Goal: Information Seeking & Learning: Check status

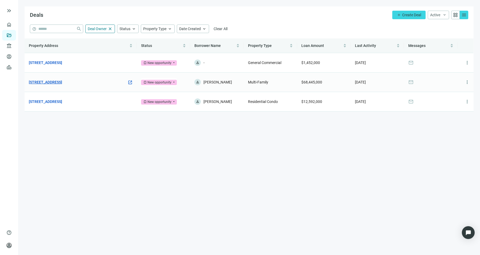
click at [62, 83] on link "[STREET_ADDRESS]" at bounding box center [45, 82] width 33 height 6
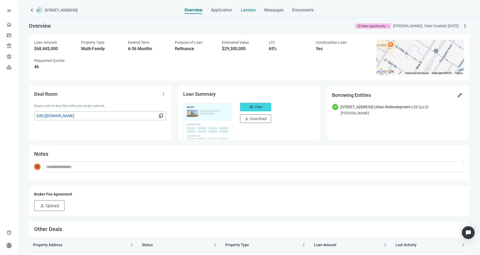
click at [251, 10] on span "Lenders" at bounding box center [248, 9] width 15 height 5
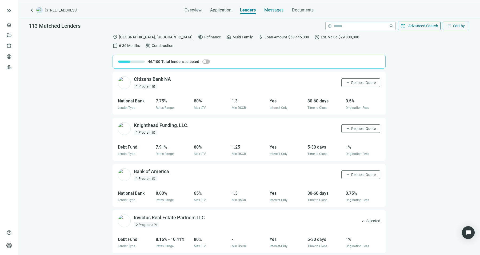
click at [277, 9] on span "Messages" at bounding box center [273, 9] width 19 height 5
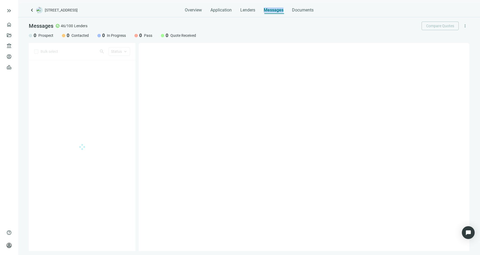
click at [277, 9] on span "Messages" at bounding box center [274, 9] width 20 height 5
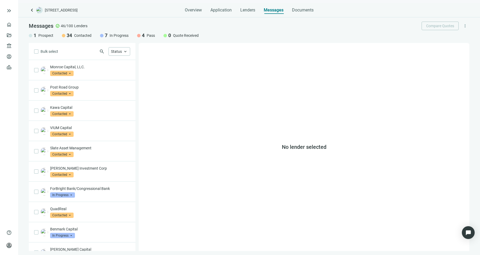
click at [102, 53] on span "search" at bounding box center [101, 51] width 5 height 5
click at [82, 51] on input "search" at bounding box center [70, 51] width 55 height 8
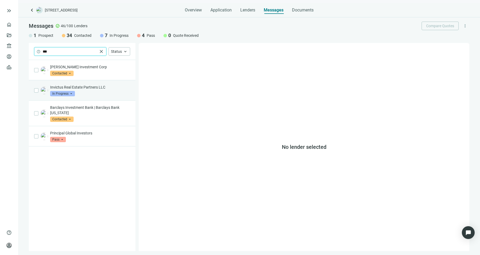
type input "***"
click at [47, 86] on div "Invictus Real Estate Partners LLC In Progress arrow_drop_down" at bounding box center [82, 90] width 107 height 20
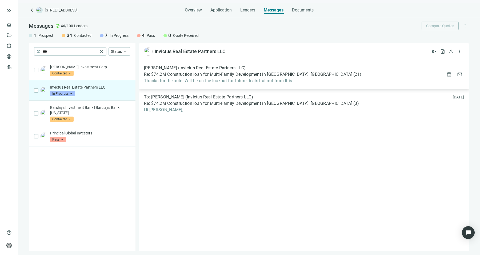
click at [213, 80] on span "Thanks for the note. Will be on the lookout for future deals but not from this" at bounding box center [252, 80] width 217 height 5
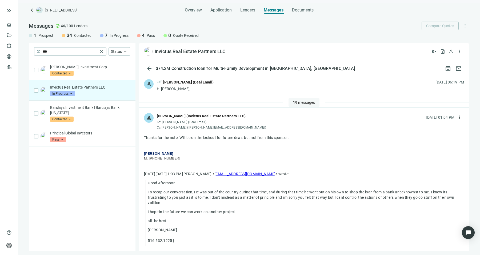
click at [295, 105] on button "19 messages" at bounding box center [303, 102] width 31 height 9
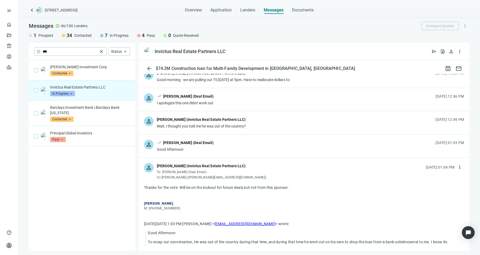
scroll to position [397, 0]
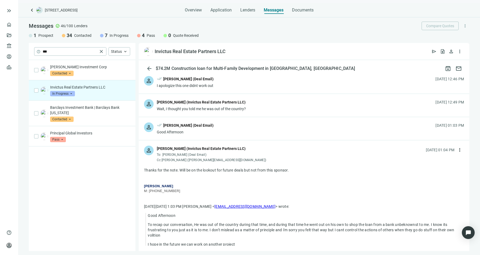
click at [264, 127] on div "person done_all Sean Shahkohi (Deal Email) Good Afternoon 09.09.2025, 01:03 PM" at bounding box center [304, 128] width 330 height 23
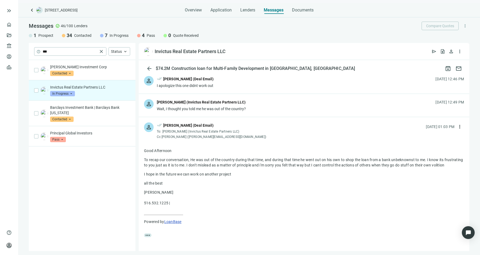
click at [267, 108] on div "person Mike Wolfson (Invictus Real Estate Partners LLC) Wait, I thought you tol…" at bounding box center [304, 105] width 330 height 23
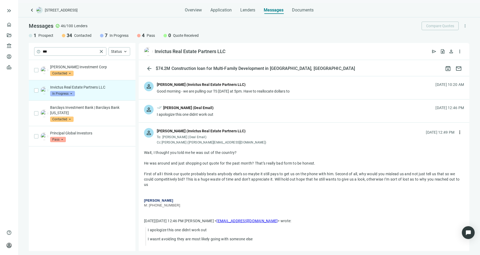
click at [267, 108] on div "person done_all Sean Shahkohi (Deal Email) I apologize this one didnt work out …" at bounding box center [304, 110] width 330 height 23
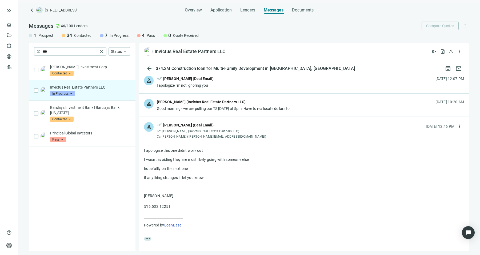
click at [267, 108] on div "Good morning - we are pulling our TS today at 5pm. Have to reallocate dollars to" at bounding box center [223, 108] width 133 height 5
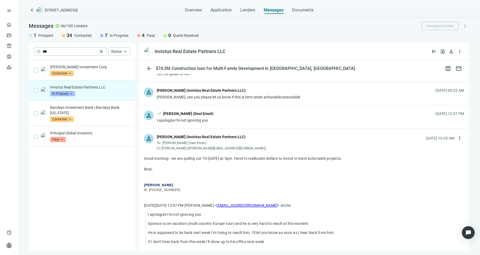
click at [267, 108] on div "person done_all Sean Shahkohi (Deal Email) I apologize I'm not ignoring you 08.…" at bounding box center [304, 116] width 330 height 23
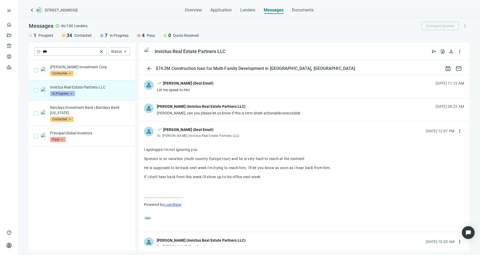
click at [267, 110] on div "Sean, can you please let us know if this is term sheet actionable/executable" at bounding box center [228, 112] width 143 height 5
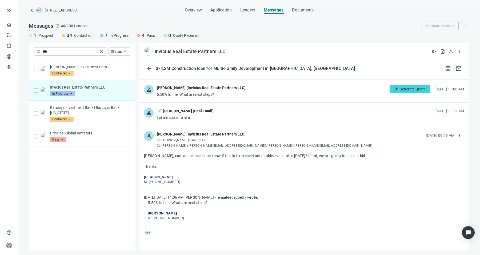
click at [267, 108] on div "person done_all Sean Shahkohi (Deal Email) Let me speak to him 08.13.2025, 11:1…" at bounding box center [304, 114] width 330 height 23
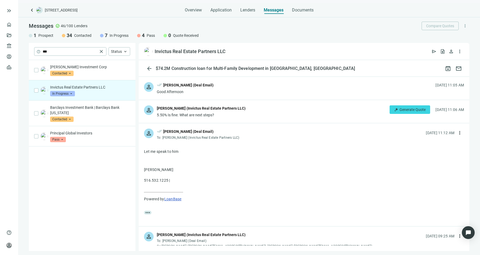
click at [267, 108] on div "person Mike Wolfson (Invictus Real Estate Partners LLC) 5.50% Is fine. What are…" at bounding box center [304, 111] width 330 height 23
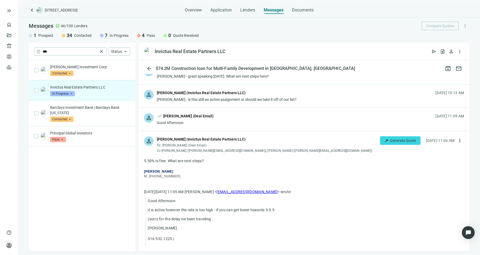
click at [267, 108] on div "person done_all Sean Shahkohi (Deal Email) Good Afternoon 08.13.2025, 11:05 AM" at bounding box center [304, 119] width 330 height 23
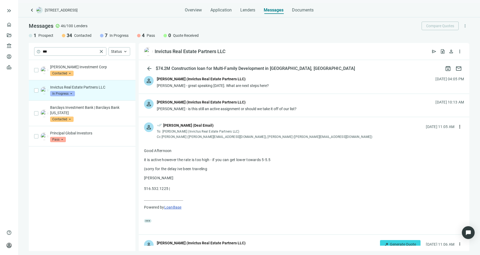
click at [267, 108] on div "Sean - is this still an active assignment or should we take it off of our list?" at bounding box center [227, 108] width 140 height 5
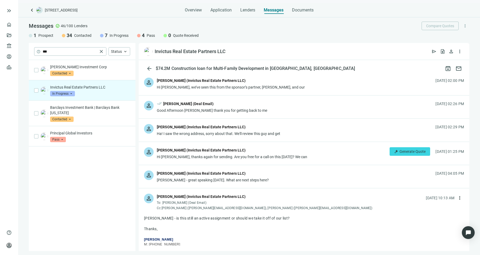
scroll to position [117, 0]
click at [218, 174] on div "Mike Wolfson (Invictus Real Estate Partners LLC)" at bounding box center [201, 174] width 89 height 6
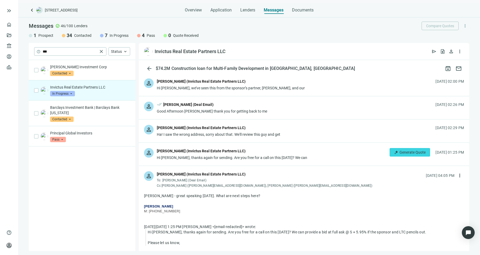
click at [224, 153] on div "Mike Wolfson (Invictus Real Estate Partners LLC)" at bounding box center [232, 151] width 150 height 7
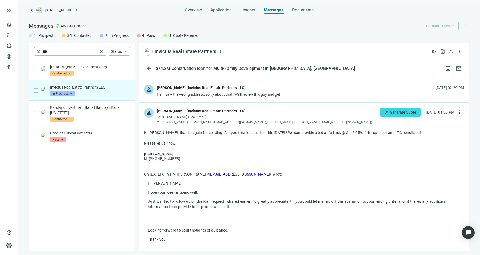
scroll to position [124, 0]
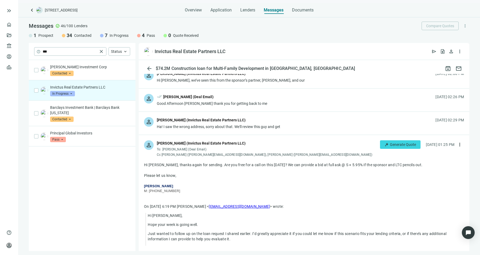
click at [288, 119] on div "person Mike Wolfson (Invictus Real Estate Partners LLC) Ha! I saw the wrong add…" at bounding box center [304, 123] width 330 height 23
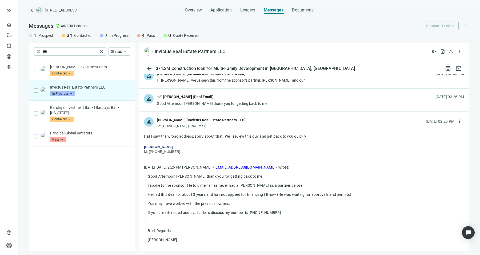
scroll to position [90, 0]
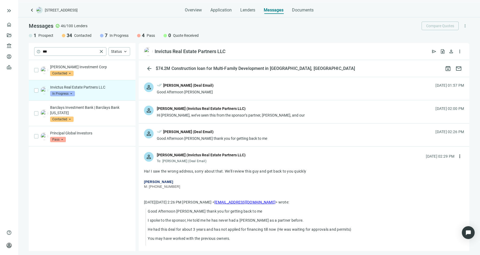
click at [288, 119] on div "person Mike Wolfson (Invictus Real Estate Partners LLC) Hi Sean, we’ve seen thi…" at bounding box center [304, 111] width 330 height 23
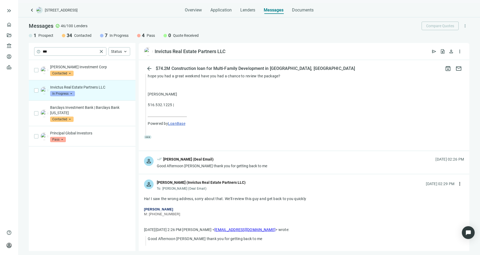
scroll to position [198, 0]
click at [263, 151] on div "person done_all Sean Shahkohi (Deal Email) Good Afternoon Mike thank you for ge…" at bounding box center [304, 162] width 330 height 23
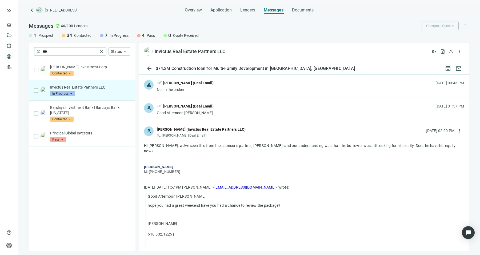
scroll to position [69, 0]
click at [251, 114] on div "person done_all Sean Shahkohi (Deal Email) Good Afternoon Mike 08.04.2025, 01:5…" at bounding box center [304, 109] width 330 height 23
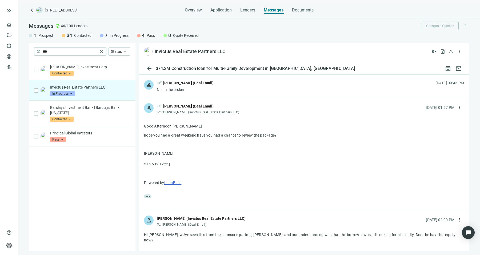
scroll to position [43, 0]
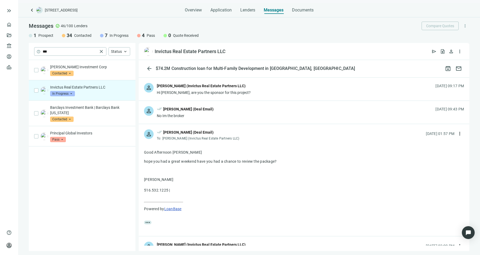
click at [251, 114] on div "person done_all Sean Shahkohi (Deal Email) No Im the broker 08.03.2025, 09:43 PM" at bounding box center [304, 112] width 330 height 23
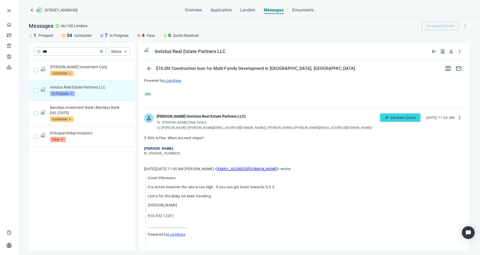
scroll to position [1312, 0]
click at [463, 54] on button "more_vert" at bounding box center [459, 51] width 9 height 9
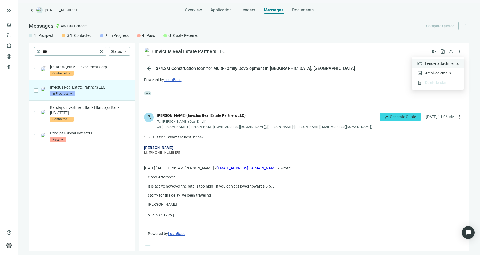
click at [457, 62] on span "Lender attachments" at bounding box center [442, 63] width 34 height 5
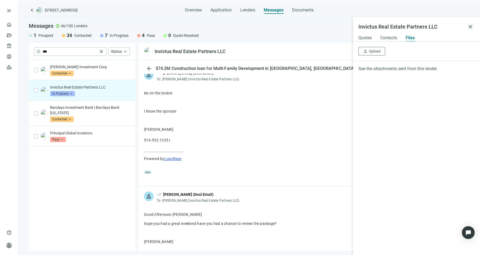
scroll to position [0, 0]
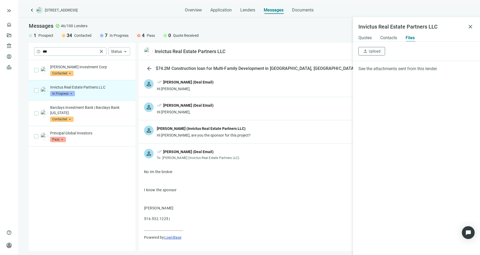
click at [247, 131] on div "person Mike Wolfson (Invictus Real Estate Partners LLC) Hi Sean, are you the sp…" at bounding box center [304, 131] width 330 height 23
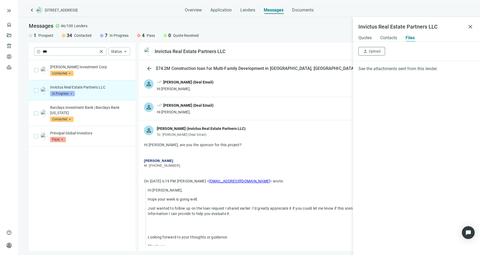
click at [247, 116] on div "person done_all Sean Shahkohi (Deal Email) Hi Mike, 08.03.2025, 06:19 PM" at bounding box center [304, 108] width 330 height 23
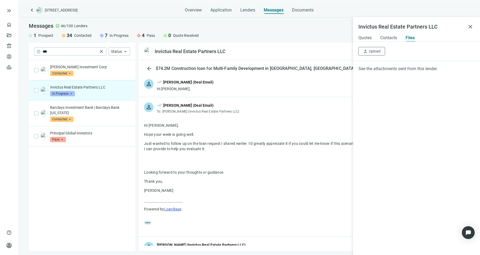
click at [244, 93] on div "person done_all Sean Shahkohi (Deal Email) Hi Mike, 08.02.2025, 06:19 PM" at bounding box center [304, 85] width 330 height 23
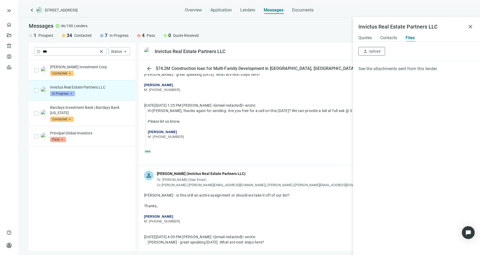
scroll to position [1536, 0]
click at [468, 26] on span "close" at bounding box center [470, 26] width 6 height 6
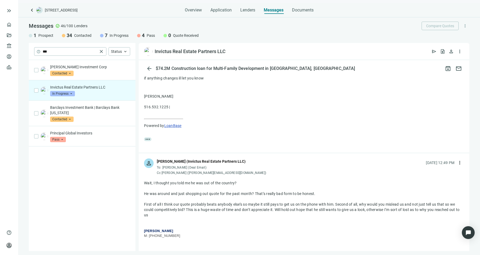
scroll to position [2600, 0]
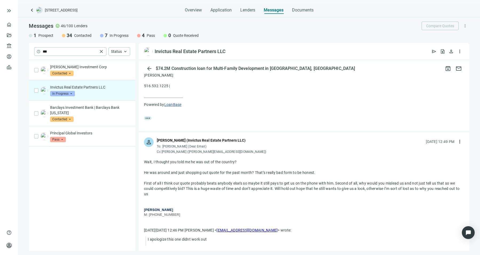
click at [289, 180] on div "First of all I think our quote probably beats anybody else’s so maybe it still …" at bounding box center [304, 188] width 320 height 16
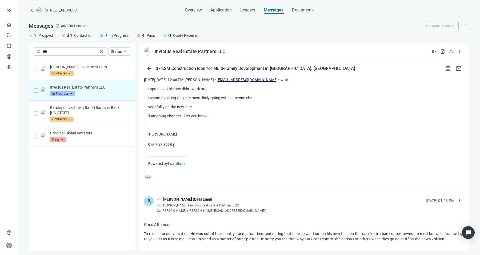
scroll to position [2805, 0]
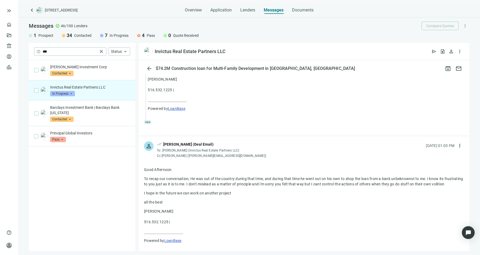
click at [289, 176] on p "To recap our conversation, He was out of the country during that time, and duri…" at bounding box center [304, 181] width 320 height 11
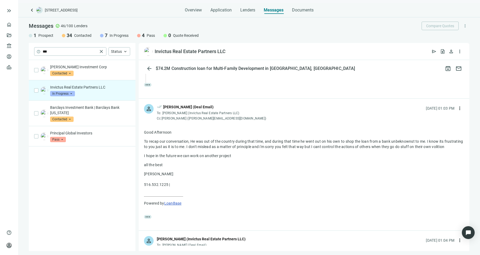
scroll to position [2842, 0]
click at [209, 153] on p "I hope in the future we can work on another project" at bounding box center [304, 155] width 320 height 5
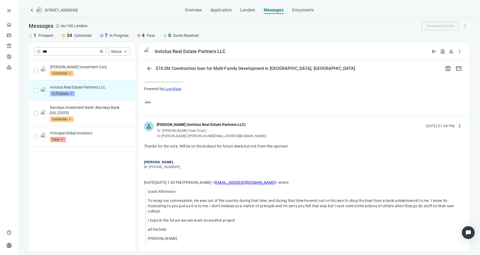
scroll to position [2999, 0]
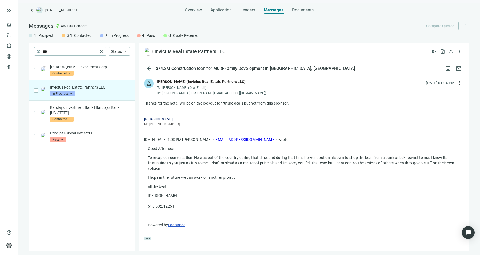
click at [209, 155] on p "To recap our conversation, He was out of the country during that time, and duri…" at bounding box center [306, 163] width 316 height 16
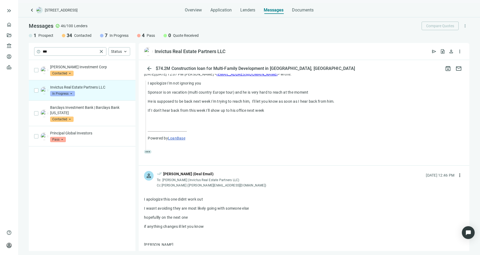
scroll to position [2391, 0]
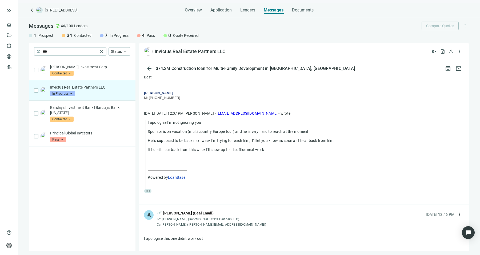
click at [203, 138] on p "He is supposed to be back next week I'm trying to reach him, I'll let you know …" at bounding box center [306, 140] width 316 height 5
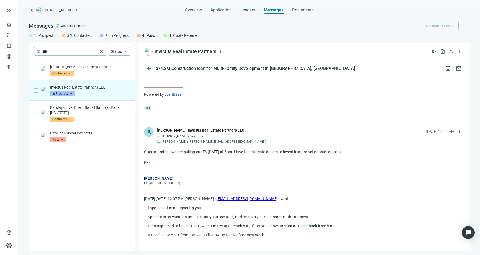
scroll to position [2304, 0]
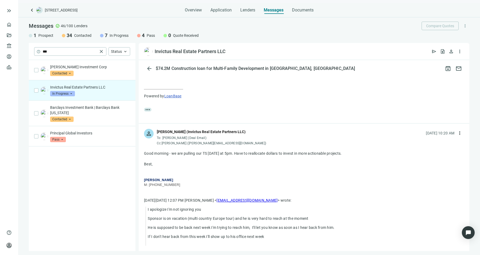
click at [203, 151] on div "Good morning - we are pulling our TS today at 5pm. Have to reallocate dollars t…" at bounding box center [304, 153] width 320 height 5
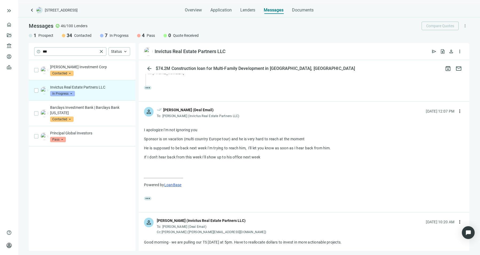
click at [203, 137] on div "I apologize I'm not ignoring you Sponsor is on vacation (multi country Europe t…" at bounding box center [304, 161] width 320 height 69
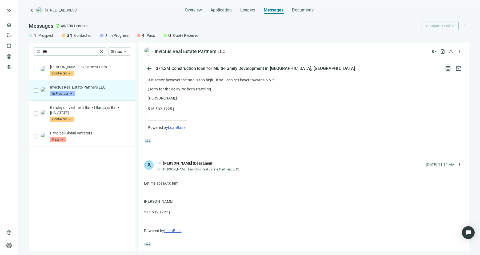
drag, startPoint x: 203, startPoint y: 137, endPoint x: 263, endPoint y: 13, distance: 138.0
click at [263, 13] on div "keyboard_arrow_left 197 Ave E, Bayonne, NJ 07002 Overview Application Lenders M…" at bounding box center [249, 129] width 462 height 252
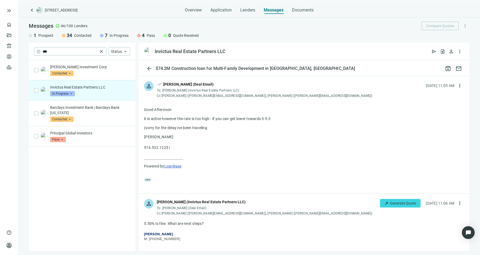
click at [185, 107] on div "Good Afternoon it is active however the rate is too high - if you can get lower…" at bounding box center [304, 142] width 320 height 71
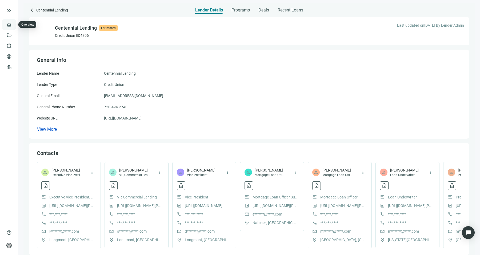
click at [13, 22] on link "Overview" at bounding box center [21, 24] width 16 height 4
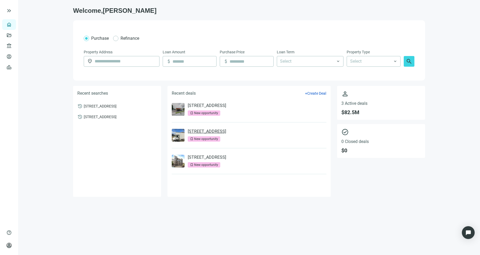
click at [201, 129] on link "[STREET_ADDRESS]" at bounding box center [207, 131] width 38 height 5
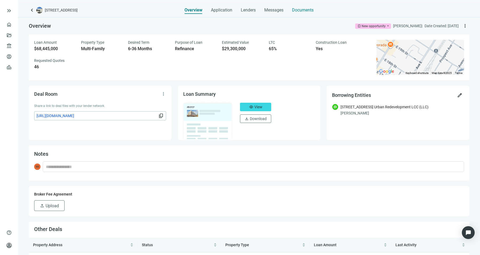
click at [302, 6] on div "Documents" at bounding box center [303, 8] width 22 height 11
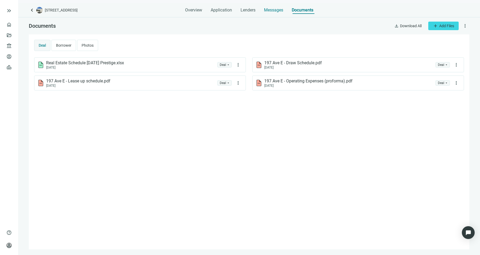
click at [273, 4] on div "Messages" at bounding box center [273, 8] width 19 height 11
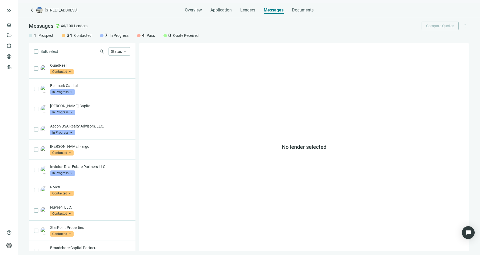
scroll to position [155, 0]
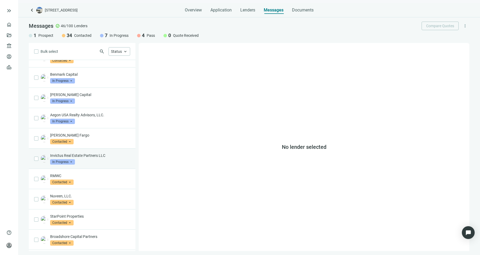
click at [89, 155] on p "Invictus Real Estate Partners LLC" at bounding box center [90, 155] width 80 height 5
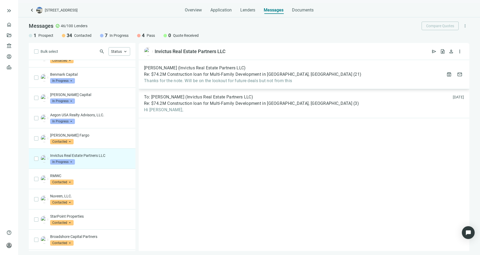
click at [199, 75] on span "Re: $74.2M Construction loan for Multi-Family Development in Bayonne, NJ" at bounding box center [248, 74] width 208 height 5
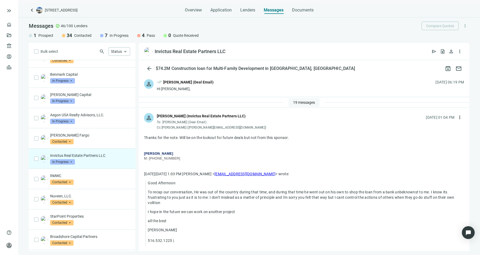
click at [303, 101] on span "19 messages" at bounding box center [304, 102] width 22 height 4
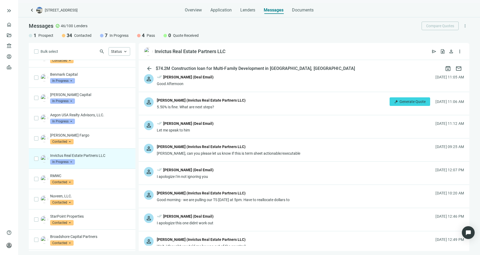
scroll to position [262, 0]
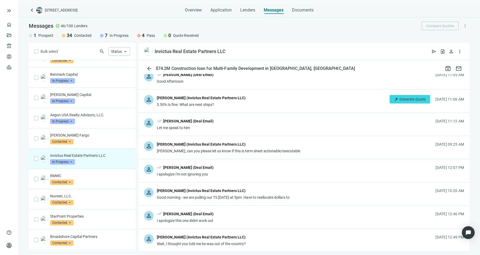
click at [275, 145] on div "Mike Wolfson (Invictus Real Estate Partners LLC)" at bounding box center [228, 144] width 143 height 7
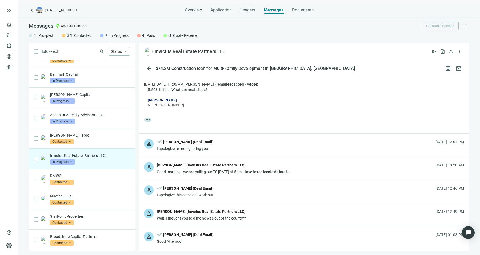
click at [275, 145] on div "person done_all Sean Shahkohi (Deal Email) I apologize I'm not ignoring you 08.…" at bounding box center [304, 144] width 330 height 23
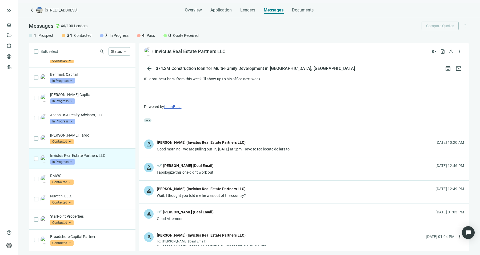
click at [275, 146] on div "Good morning - we are pulling our TS today at 5pm. Have to reallocate dollars to" at bounding box center [223, 148] width 133 height 5
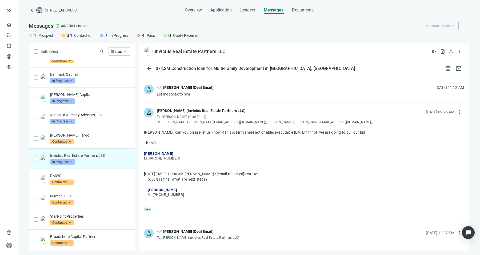
scroll to position [263, 0]
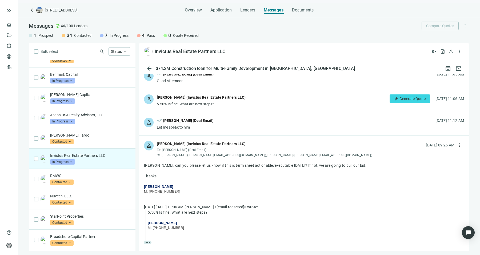
click at [263, 124] on div "person done_all Sean Shahkohi (Deal Email) Let me speak to him 08.13.2025, 11:1…" at bounding box center [304, 123] width 330 height 23
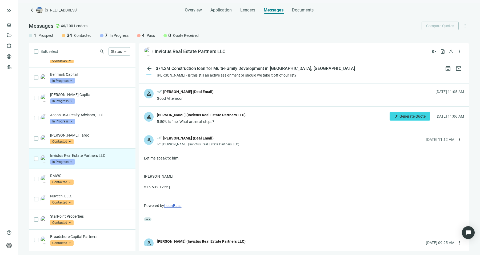
scroll to position [238, 0]
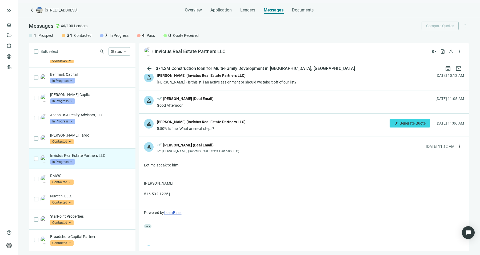
click at [263, 124] on div "person Mike Wolfson (Invictus Real Estate Partners LLC) 5.50% Is fine. What are…" at bounding box center [304, 125] width 330 height 23
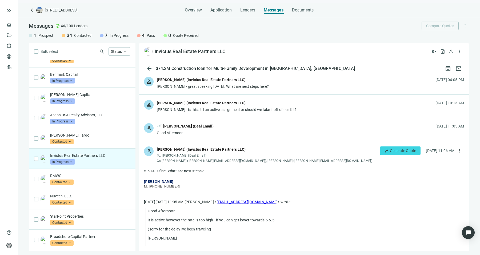
click at [263, 124] on div "person done_all Sean Shahkohi (Deal Email) Good Afternoon 08.13.2025, 11:05 AM" at bounding box center [304, 129] width 330 height 23
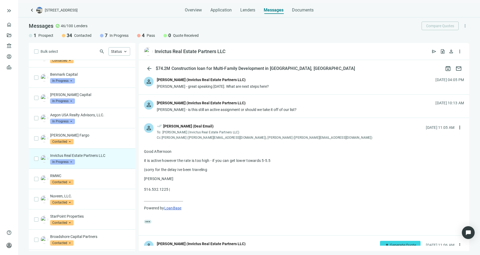
scroll to position [199, 0]
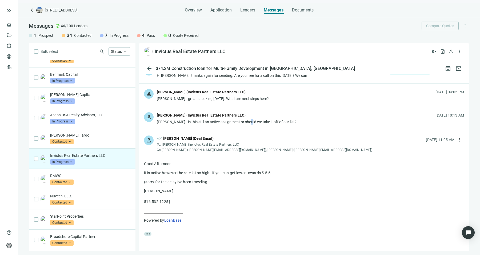
drag, startPoint x: 263, startPoint y: 124, endPoint x: 248, endPoint y: 123, distance: 15.5
click at [248, 123] on div "person Mike Wolfson (Invictus Real Estate Partners LLC) Sean - is this still an…" at bounding box center [304, 118] width 330 height 23
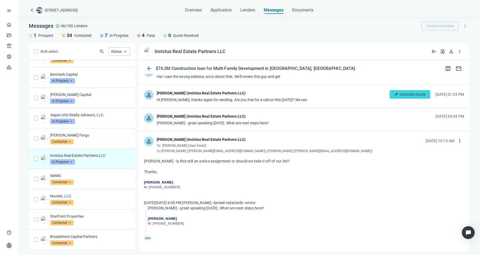
scroll to position [174, 0]
click at [248, 123] on div "Sean - great speaking yesterday. What are next steps here?" at bounding box center [213, 123] width 112 height 5
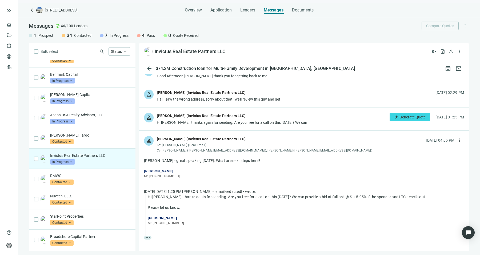
click at [248, 123] on div "Hi Sean, thanks again for sending. Are you free for a call on this today? We can" at bounding box center [232, 122] width 150 height 5
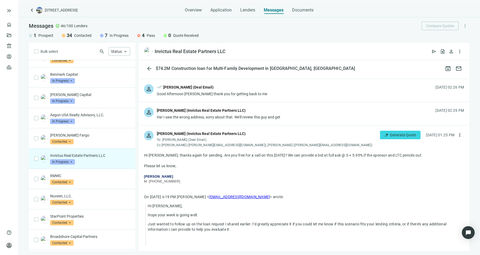
scroll to position [133, 0]
click at [248, 123] on div "person Mike Wolfson (Invictus Real Estate Partners LLC) Ha! I saw the wrong add…" at bounding box center [304, 114] width 330 height 23
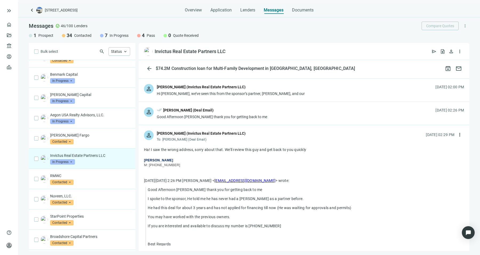
scroll to position [111, 0]
click at [247, 123] on div "person done_all Sean Shahkohi (Deal Email) Good Afternoon Mike thank you for ge…" at bounding box center [304, 113] width 330 height 23
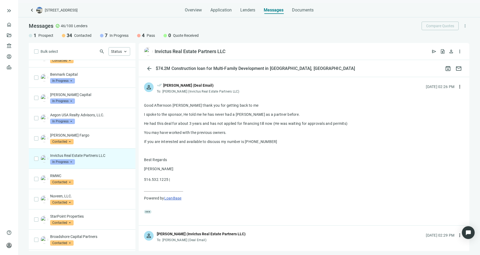
scroll to position [91, 0]
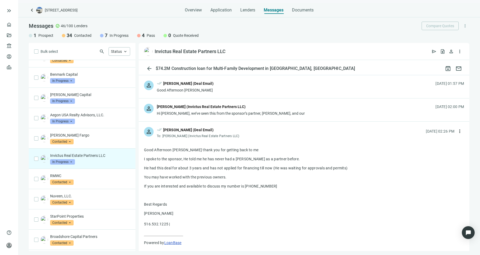
click at [241, 111] on div "Hi Sean, we’ve seen this from the sponsor’s partner, Hiren, and our" at bounding box center [231, 113] width 148 height 5
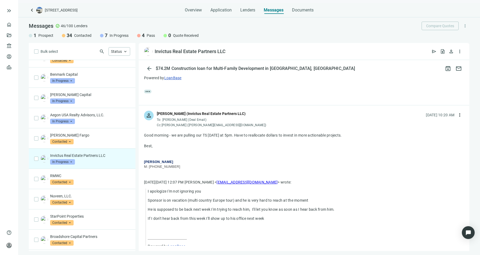
scroll to position [1620, 0]
